Goal: Task Accomplishment & Management: Manage account settings

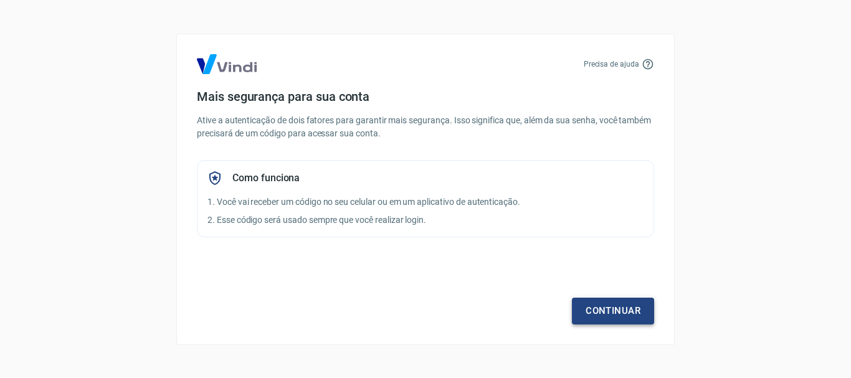
click at [614, 312] on link "Continuar" at bounding box center [613, 311] width 82 height 26
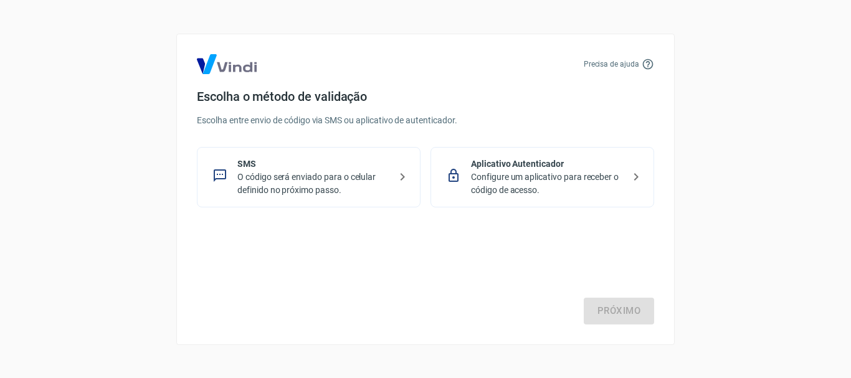
click at [309, 178] on p "O código será enviado para o celular definido no próximo passo." at bounding box center [313, 184] width 153 height 26
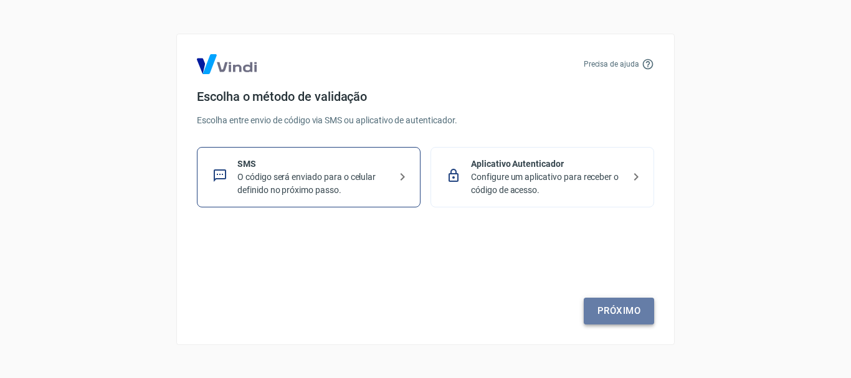
click at [631, 314] on link "Próximo" at bounding box center [619, 311] width 70 height 26
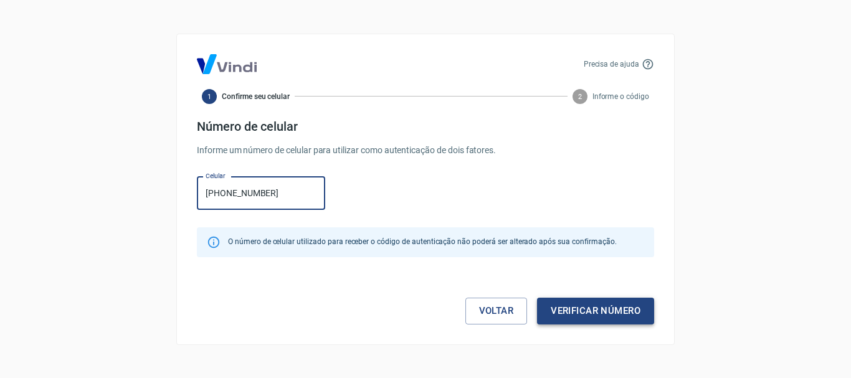
type input "[PHONE_NUMBER]"
click at [625, 310] on button "Verificar número" at bounding box center [595, 311] width 117 height 26
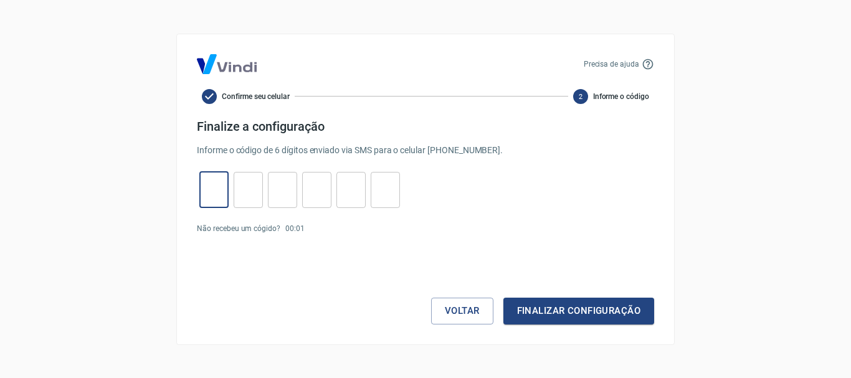
click at [217, 185] on input "tel" at bounding box center [213, 189] width 29 height 27
type input "7"
type input "9"
type input "8"
type input "2"
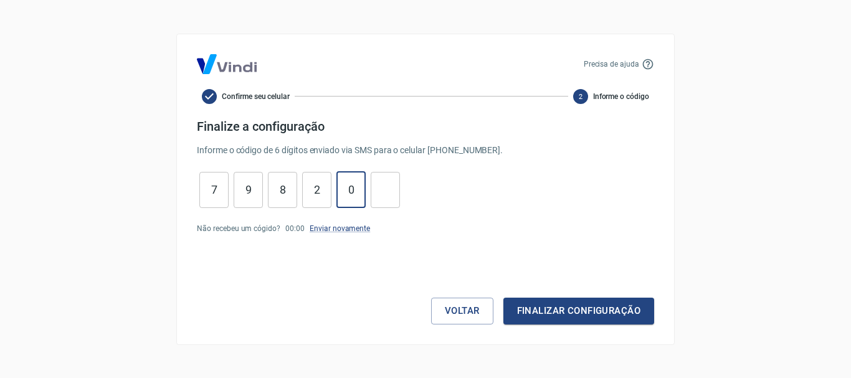
type input "0"
type input "9"
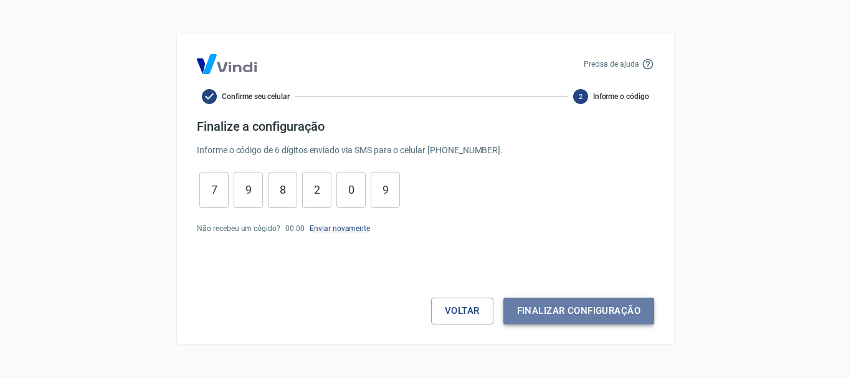
click at [580, 311] on button "Finalizar configuração" at bounding box center [578, 311] width 151 height 26
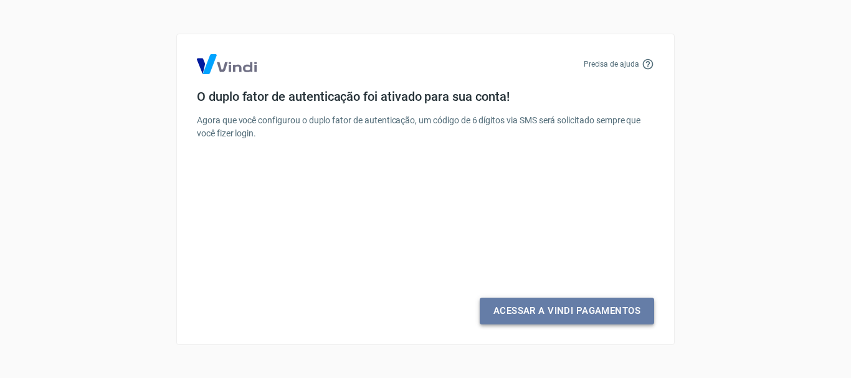
click at [580, 314] on link "Acessar a Vindi Pagamentos" at bounding box center [567, 311] width 174 height 26
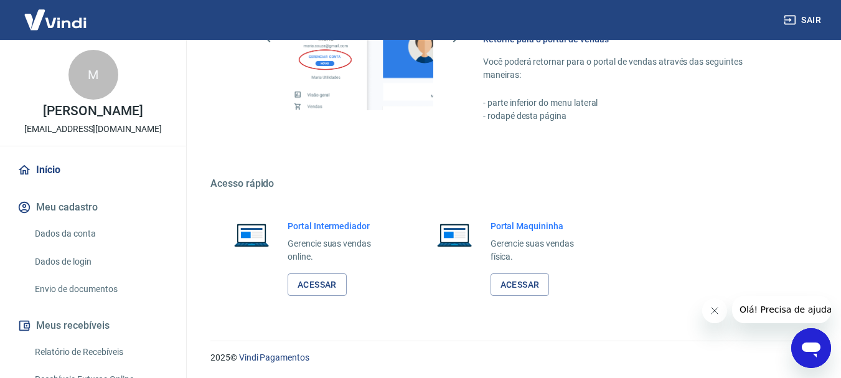
scroll to position [885, 0]
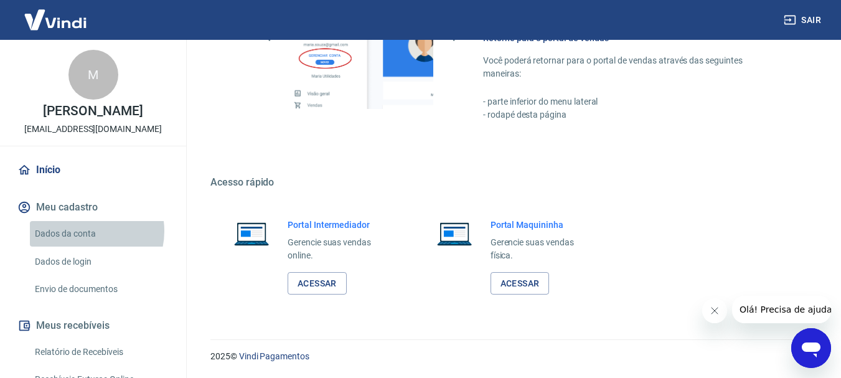
click at [86, 244] on link "Dados da conta" at bounding box center [100, 234] width 141 height 26
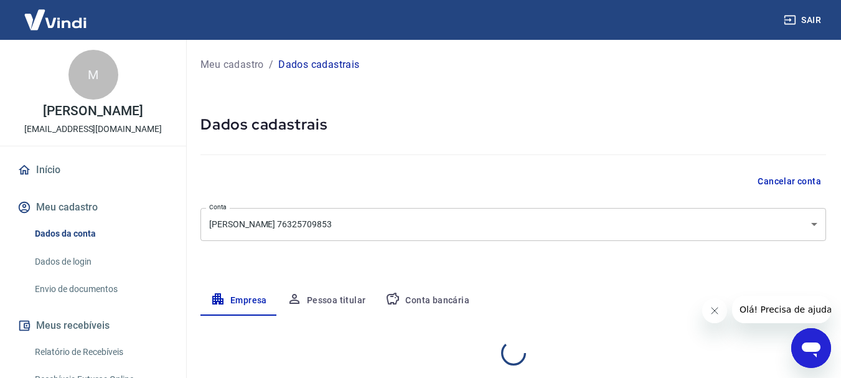
select select "SP"
select select "business"
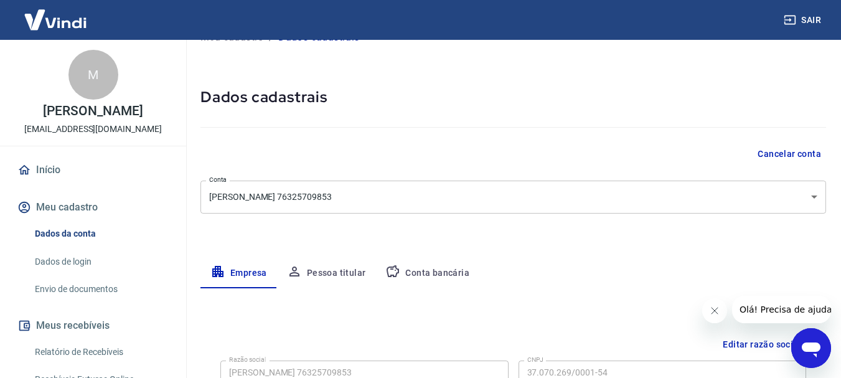
scroll to position [22, 0]
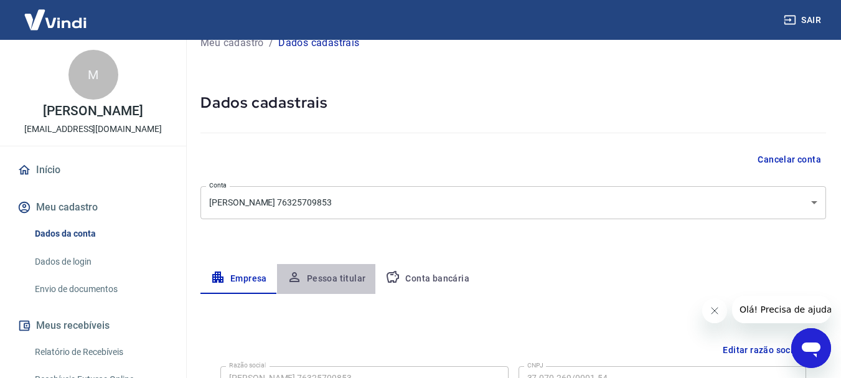
click at [344, 277] on button "Pessoa titular" at bounding box center [326, 279] width 99 height 30
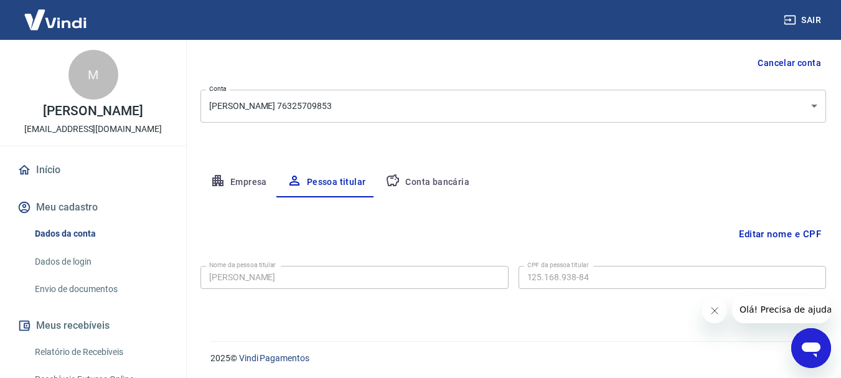
scroll to position [120, 0]
click at [795, 229] on button "Editar nome e CPF" at bounding box center [780, 232] width 92 height 24
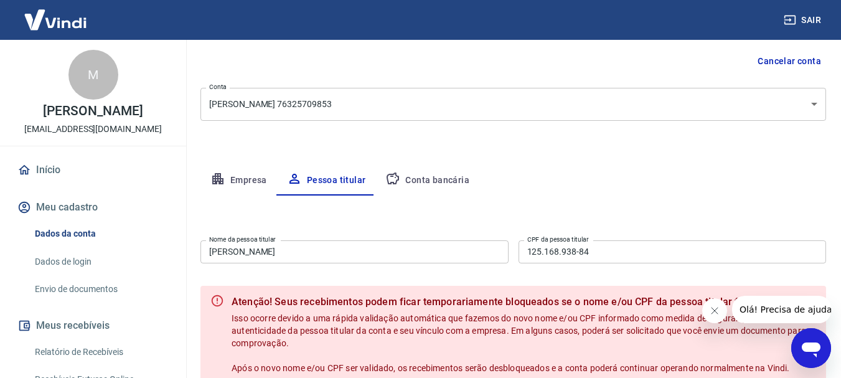
scroll to position [182, 0]
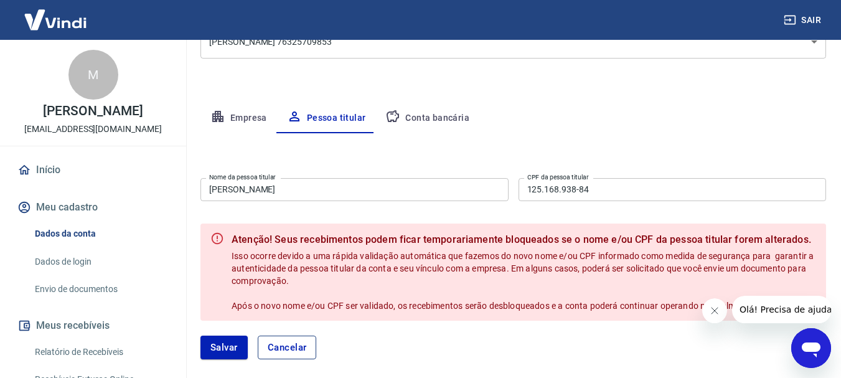
click at [298, 349] on button "Cancelar" at bounding box center [287, 348] width 59 height 24
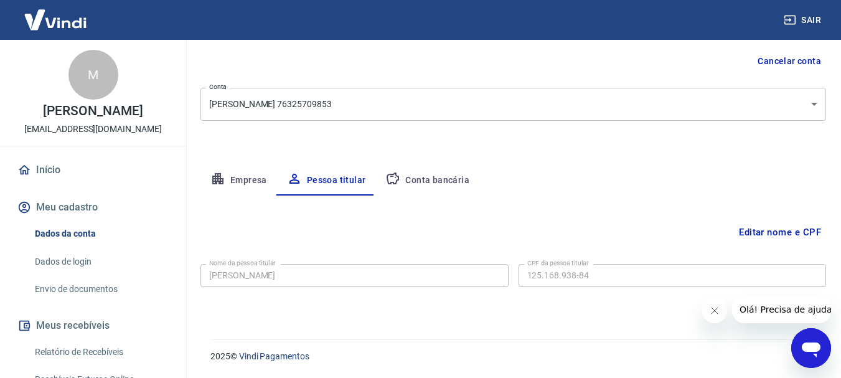
scroll to position [120, 0]
click at [446, 183] on button "Conta bancária" at bounding box center [428, 181] width 104 height 30
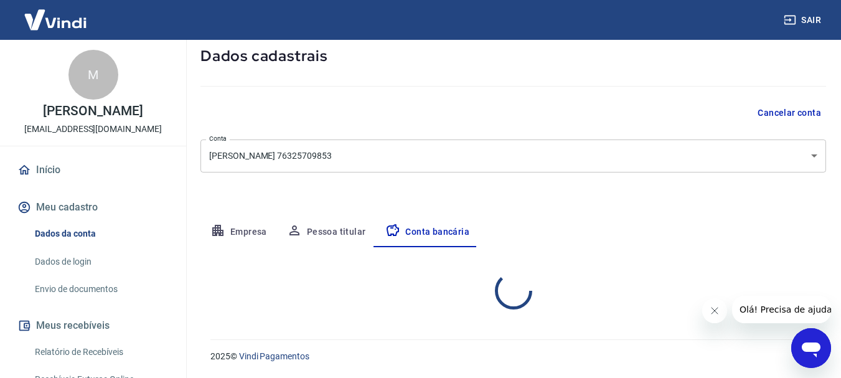
select select "1"
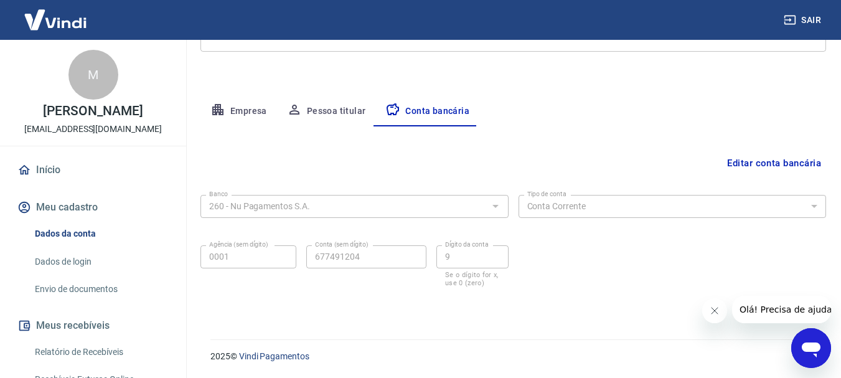
scroll to position [158, 0]
